Goal: Transaction & Acquisition: Purchase product/service

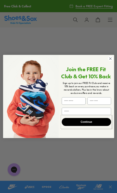
click at [74, 100] on input "First Name" at bounding box center [73, 100] width 24 height 7
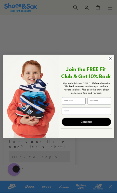
scroll to position [83, 0]
click at [78, 103] on input "First Name" at bounding box center [73, 100] width 24 height 7
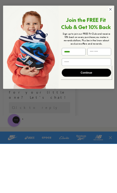
type input "******"
click at [102, 97] on input "Last Name" at bounding box center [99, 100] width 24 height 7
type input "*****"
click at [86, 108] on input "Email" at bounding box center [85, 111] width 49 height 7
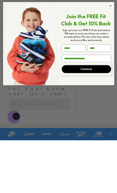
type input "**********"
click at [96, 118] on button "Continue" at bounding box center [85, 122] width 49 height 8
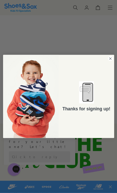
click at [109, 58] on icon "Close dialog" at bounding box center [110, 59] width 2 height 2
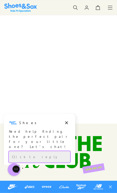
click at [55, 151] on div "Click to reply" at bounding box center [39, 156] width 61 height 11
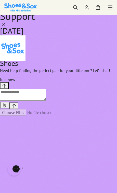
scroll to position [135, 0]
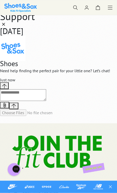
click at [109, 8] on icon at bounding box center [109, 7] width 5 height 5
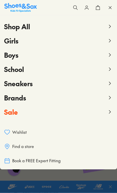
click at [22, 42] on button "Girls" at bounding box center [58, 41] width 108 height 14
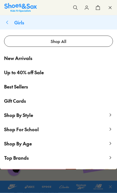
click at [36, 74] on span "Up to 40% off Sale" at bounding box center [24, 72] width 40 height 7
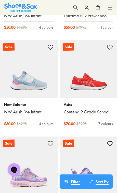
scroll to position [190, 0]
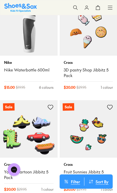
scroll to position [1570, 0]
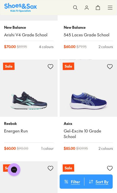
scroll to position [8484, 0]
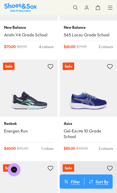
click at [111, 7] on icon at bounding box center [109, 7] width 5 height 5
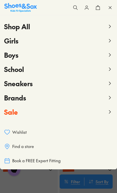
click at [53, 41] on button "Girls" at bounding box center [58, 41] width 108 height 14
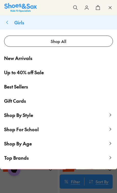
click at [33, 88] on link "Best Sellers" at bounding box center [58, 86] width 117 height 14
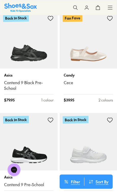
scroll to position [563, 0]
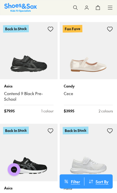
click at [92, 63] on img at bounding box center [87, 50] width 57 height 57
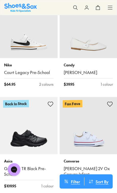
scroll to position [1283, 0]
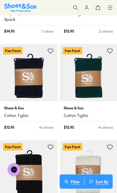
scroll to position [2115, 0]
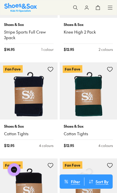
click at [111, 7] on icon at bounding box center [109, 7] width 5 height 5
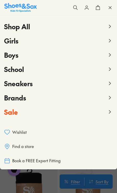
click at [26, 100] on button "Brands" at bounding box center [58, 97] width 108 height 14
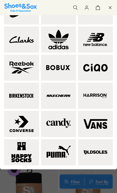
scroll to position [59, 0]
click at [58, 134] on img at bounding box center [58, 124] width 29 height 20
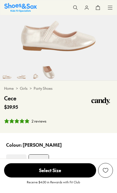
select select "*"
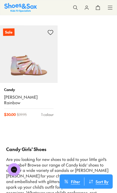
scroll to position [1829, 0]
